Goal: Task Accomplishment & Management: Manage account settings

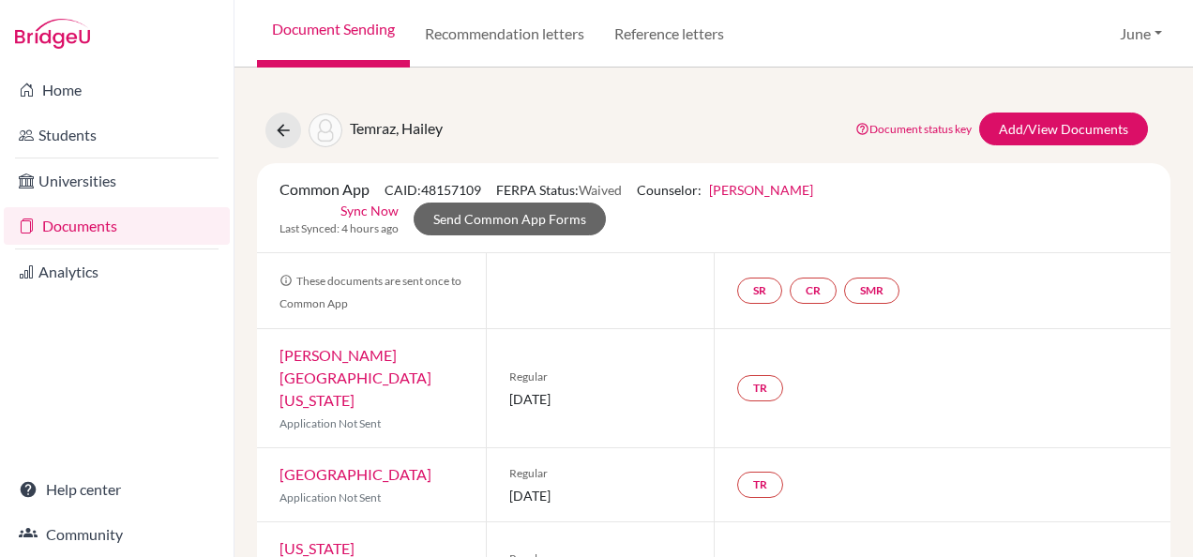
drag, startPoint x: 0, startPoint y: 0, endPoint x: 314, endPoint y: 38, distance: 316.4
click at [314, 38] on link "Document Sending" at bounding box center [333, 34] width 153 height 68
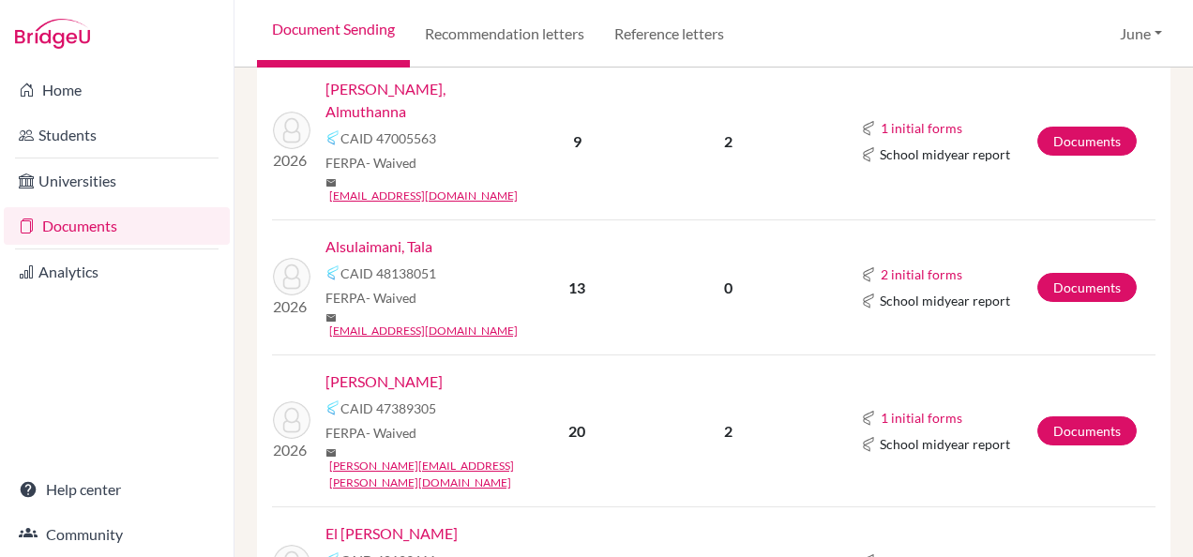
scroll to position [875, 0]
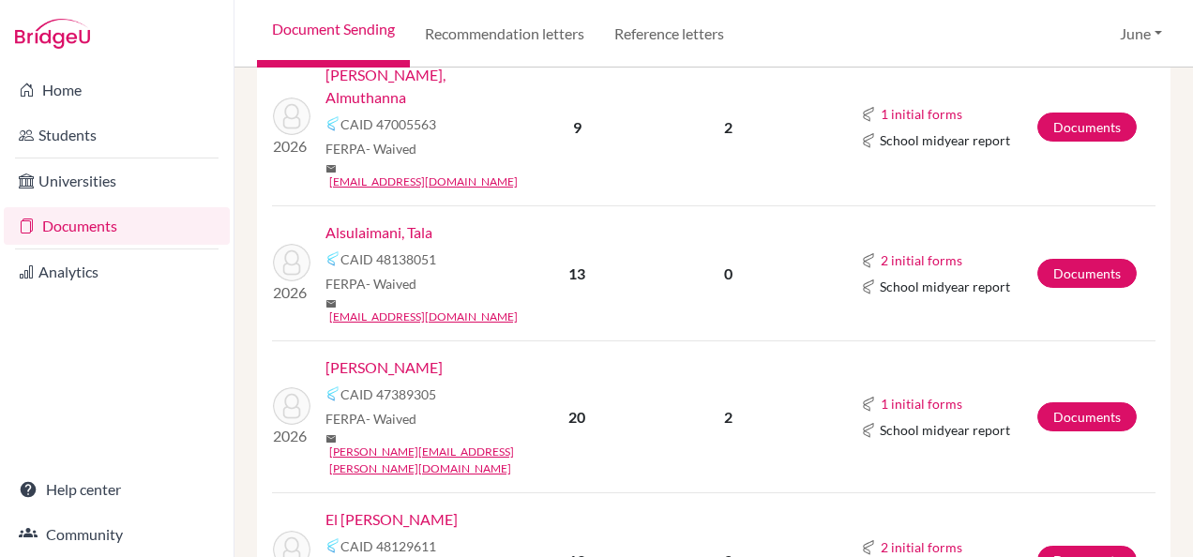
click at [391, 221] on link "Alsulaimani, Tala" at bounding box center [378, 232] width 107 height 23
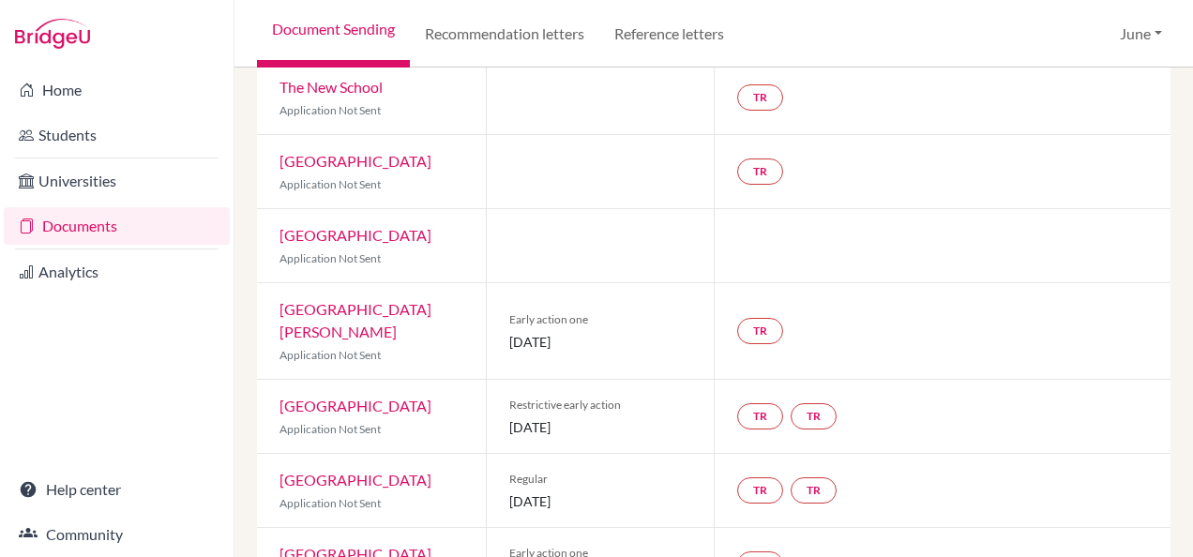
scroll to position [840, 0]
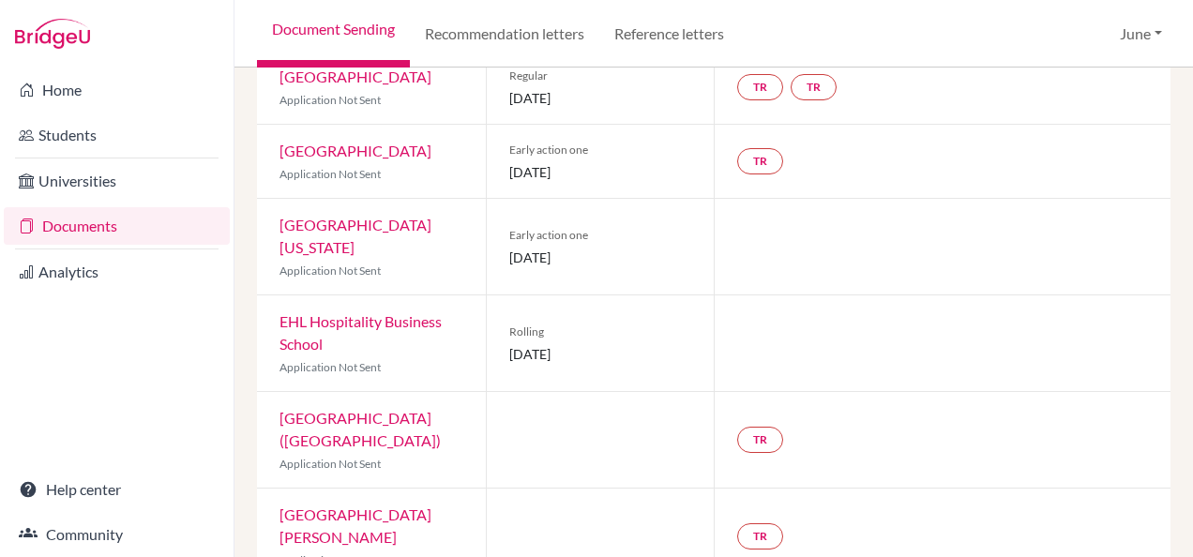
click at [1118, 311] on div at bounding box center [942, 343] width 457 height 96
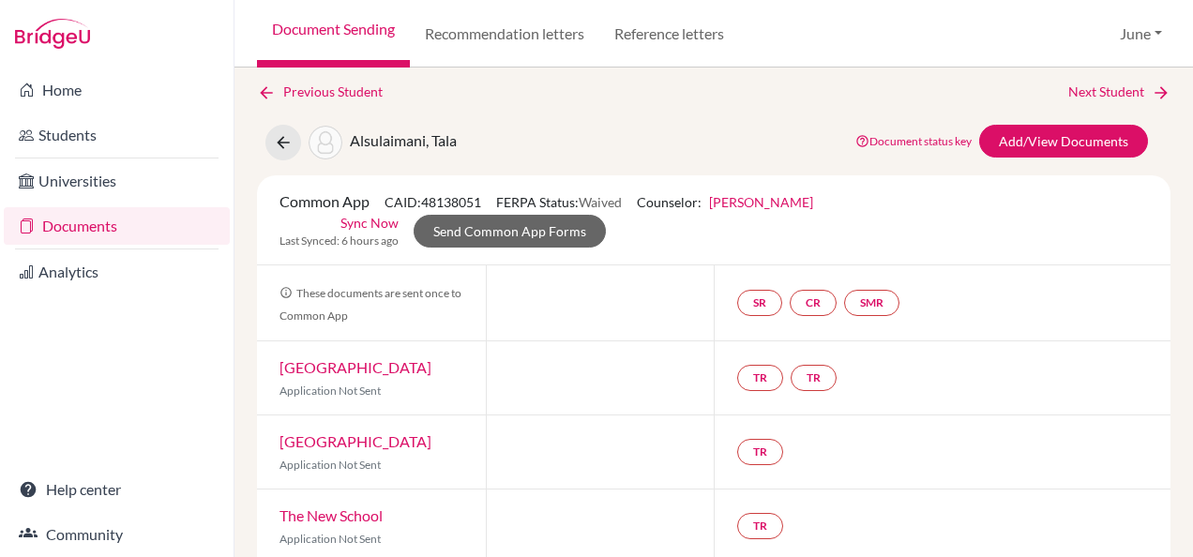
scroll to position [9, 0]
click at [1000, 428] on div "TR" at bounding box center [942, 451] width 457 height 73
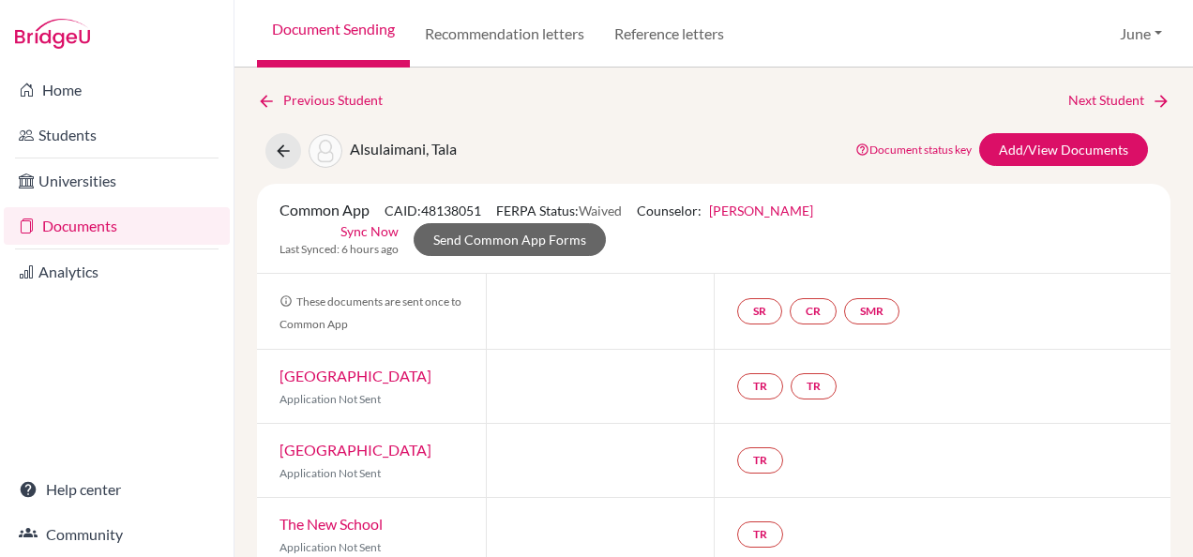
click at [325, 39] on link "Document Sending" at bounding box center [333, 34] width 153 height 68
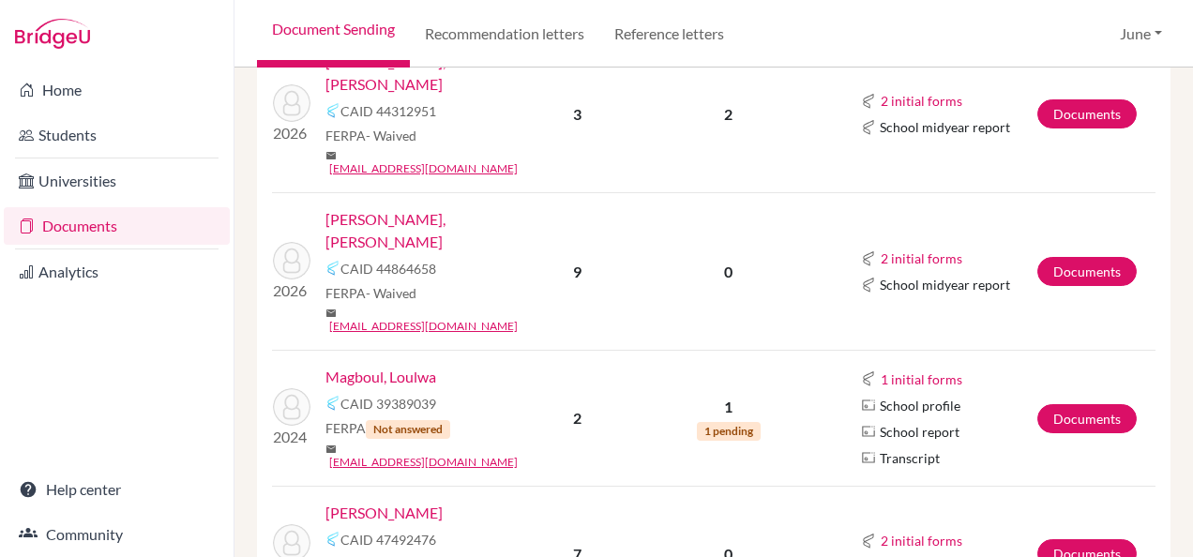
scroll to position [1533, 0]
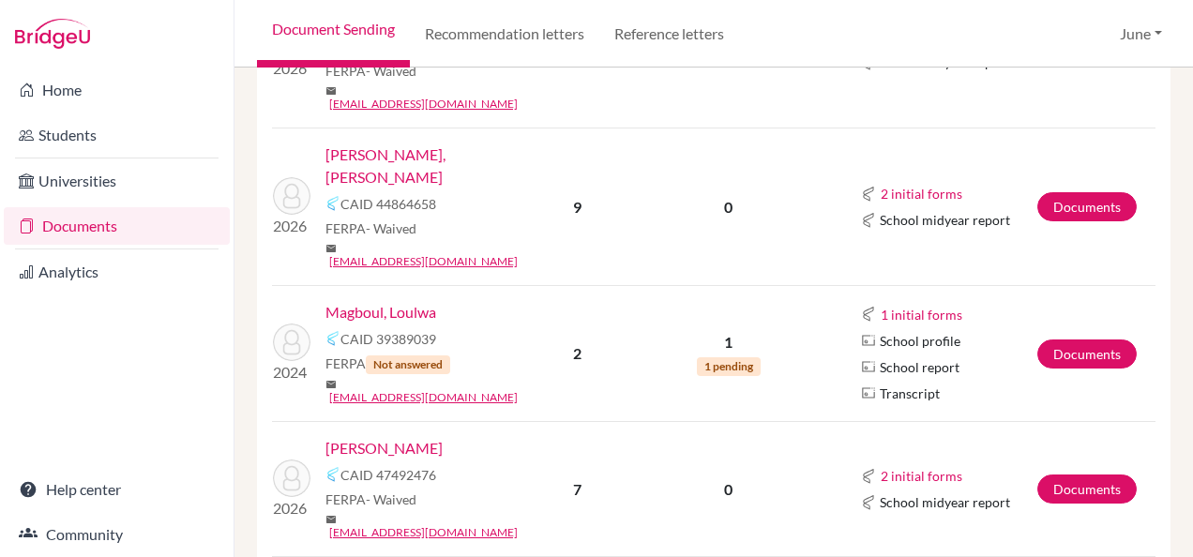
click at [385, 301] on link "Magboul, Loulwa" at bounding box center [380, 312] width 111 height 23
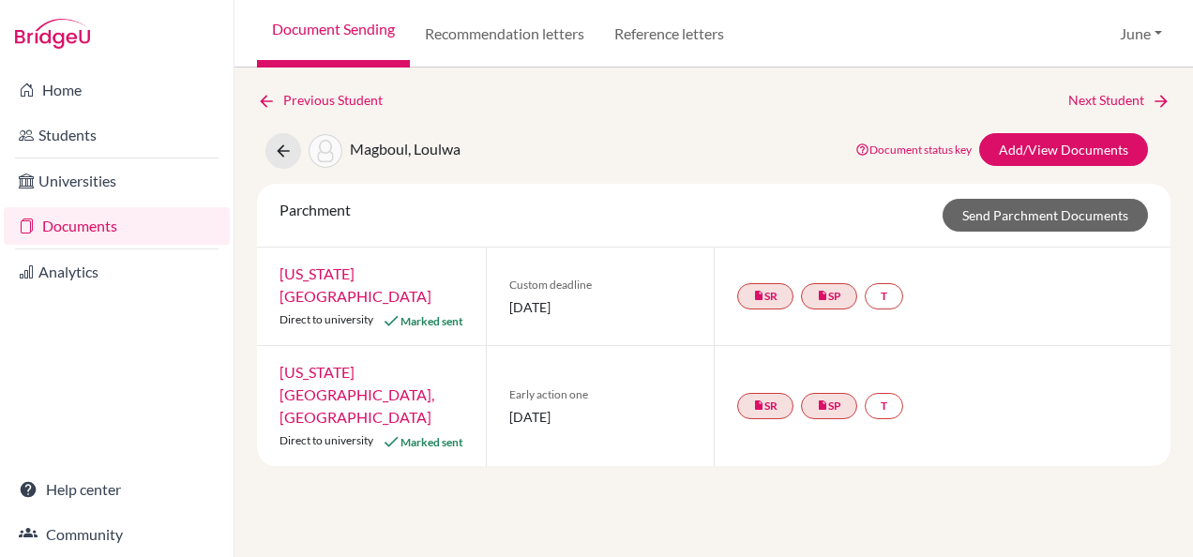
click at [328, 30] on link "Document Sending" at bounding box center [333, 34] width 153 height 68
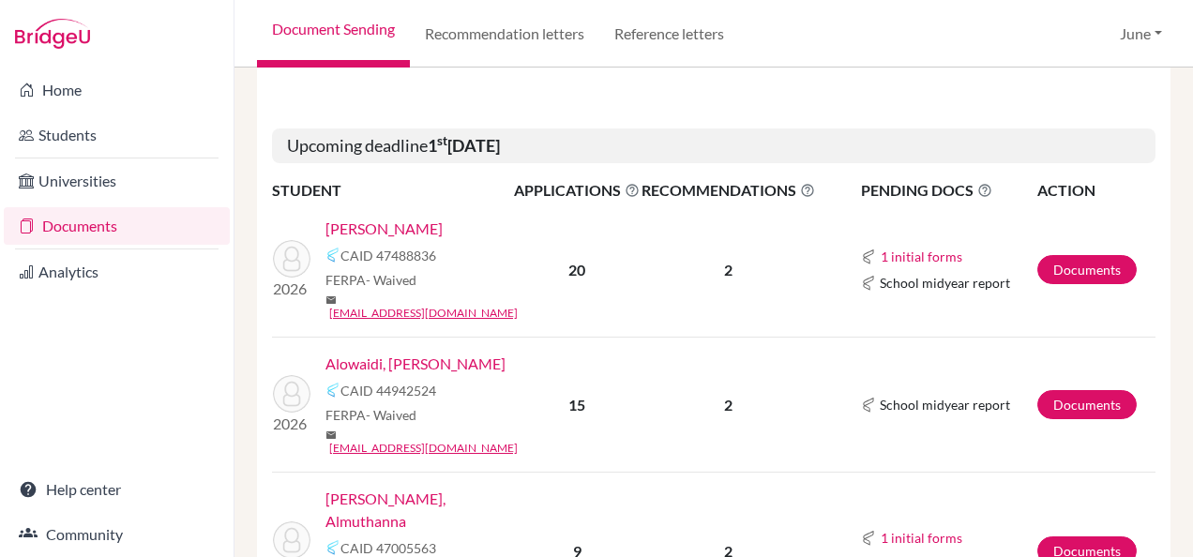
scroll to position [751, 0]
